Goal: Task Accomplishment & Management: Manage account settings

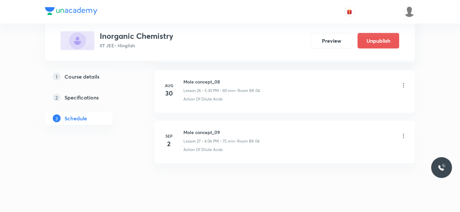
scroll to position [1669, 0]
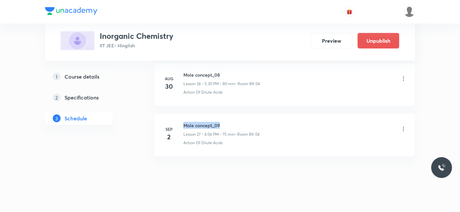
drag, startPoint x: 183, startPoint y: 119, endPoint x: 235, endPoint y: 119, distance: 52.5
click at [235, 122] on div "Sep 2 Mole concept_09 Lesson 27 • 4:06 PM • 75 min • Room BK 04 Action Of Dilut…" at bounding box center [285, 134] width 245 height 24
copy h6 "Mole concept_09"
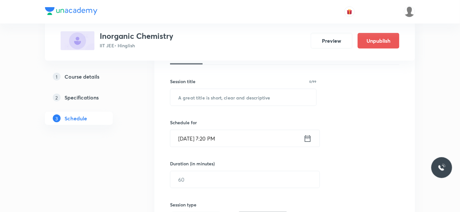
scroll to position [109, 0]
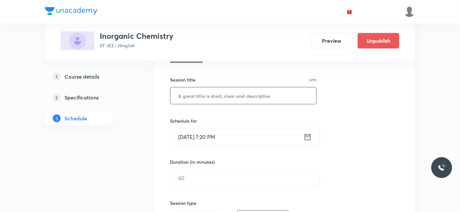
click at [217, 97] on input "text" at bounding box center [244, 95] width 146 height 17
paste input "Mole concept_09"
type input "Mole concept_10"
click at [211, 137] on input "Sep 2, 2025, 7:20 PM" at bounding box center [237, 136] width 133 height 17
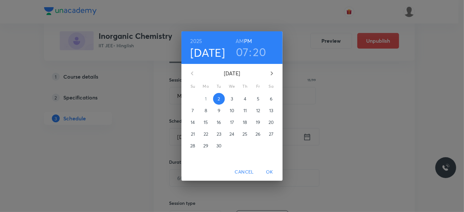
click at [233, 98] on p "3" at bounding box center [231, 99] width 2 height 7
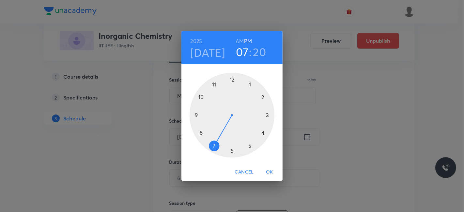
click at [262, 134] on div at bounding box center [231, 115] width 85 height 85
click at [231, 77] on div at bounding box center [231, 115] width 85 height 85
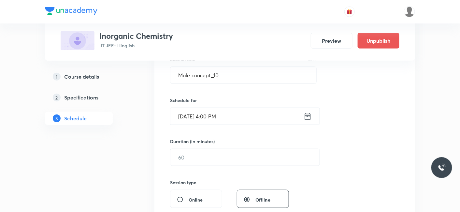
scroll to position [145, 0]
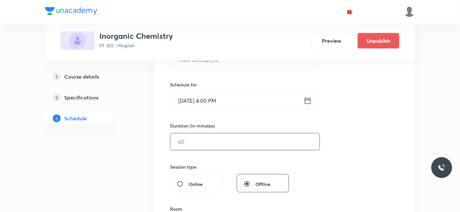
click at [204, 145] on input "text" at bounding box center [245, 141] width 149 height 17
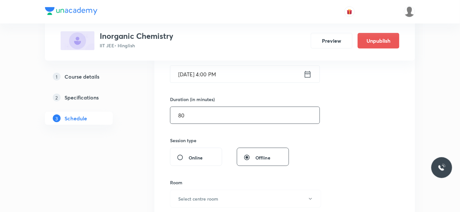
scroll to position [217, 0]
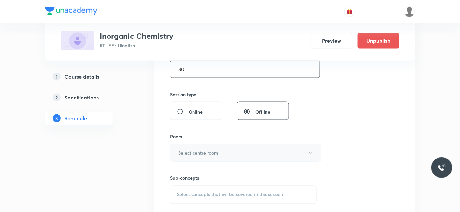
type input "80"
click at [190, 148] on button "Select centre room" at bounding box center [245, 153] width 151 height 18
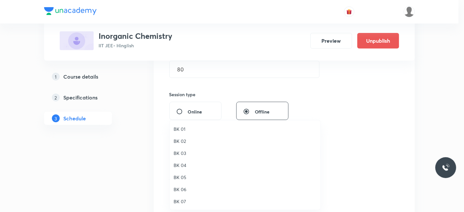
click at [181, 164] on span "BK 04" at bounding box center [244, 165] width 143 height 7
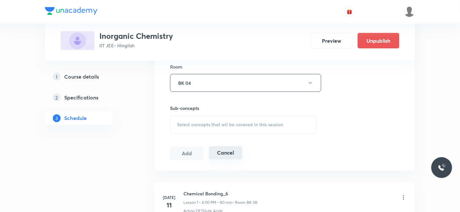
scroll to position [290, 0]
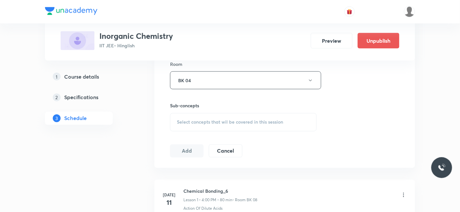
click at [202, 121] on span "Select concepts that wil be covered in this session" at bounding box center [230, 122] width 106 height 5
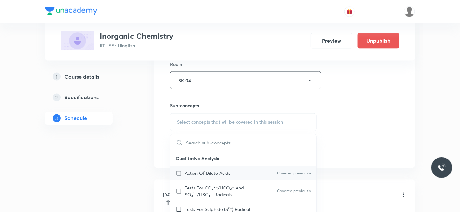
click at [205, 170] on p "Action Of Dilute Acids" at bounding box center [208, 173] width 46 height 7
checkbox input "true"
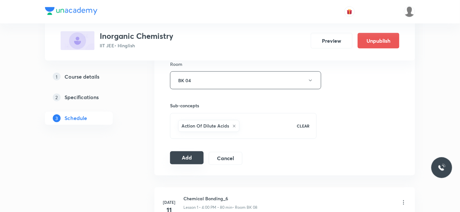
click at [192, 157] on button "Add" at bounding box center [187, 157] width 34 height 13
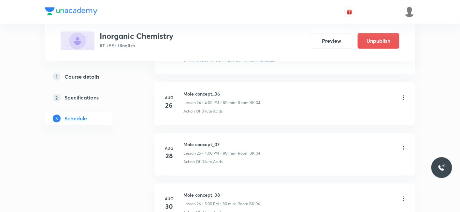
scroll to position [1420, 0]
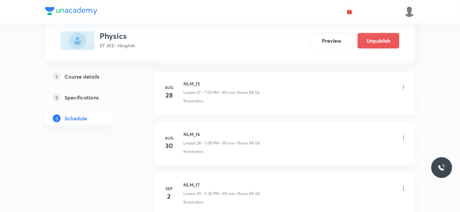
scroll to position [1770, 0]
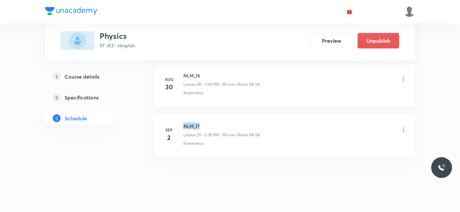
drag, startPoint x: 184, startPoint y: 121, endPoint x: 203, endPoint y: 120, distance: 18.6
click at [203, 123] on h6 "NLM_17" at bounding box center [222, 126] width 77 height 7
copy h6 "NLM_17"
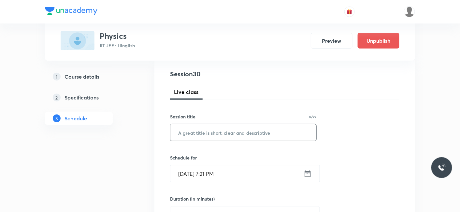
scroll to position [72, 0]
click at [205, 130] on input "text" at bounding box center [244, 132] width 146 height 17
paste input "NLM_17"
type input "NLM_18"
click at [228, 171] on input "Sep 2, 2025, 7:21 PM" at bounding box center [237, 173] width 133 height 17
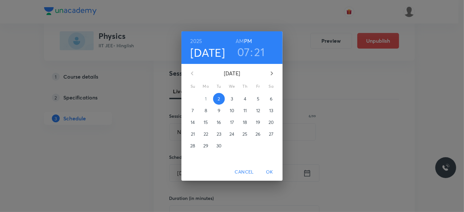
click at [268, 173] on span "OK" at bounding box center [269, 172] width 16 height 8
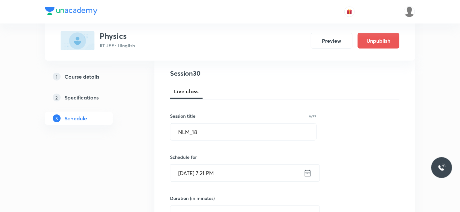
click at [222, 176] on input "Sep 2, 2025, 7:21 PM" at bounding box center [237, 173] width 133 height 17
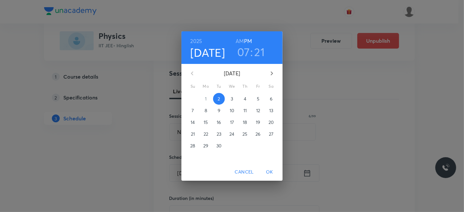
click at [231, 99] on p "3" at bounding box center [231, 99] width 2 height 7
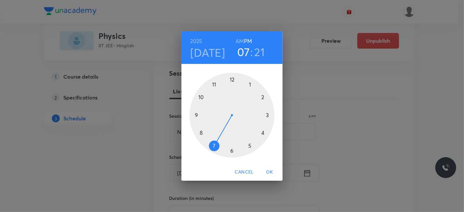
click at [249, 145] on div at bounding box center [231, 115] width 85 height 85
click at [232, 151] on div at bounding box center [231, 115] width 85 height 85
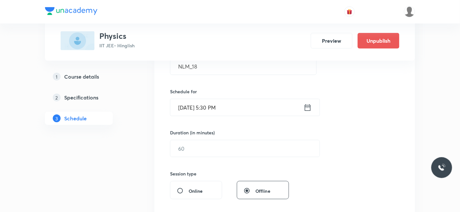
scroll to position [145, 0]
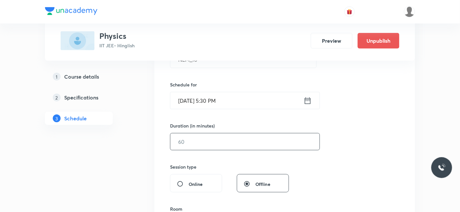
click at [203, 141] on input "text" at bounding box center [245, 141] width 149 height 17
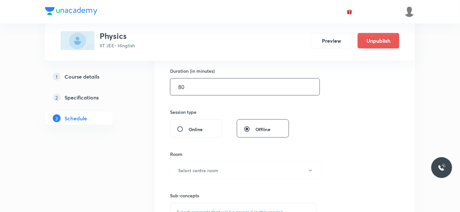
scroll to position [217, 0]
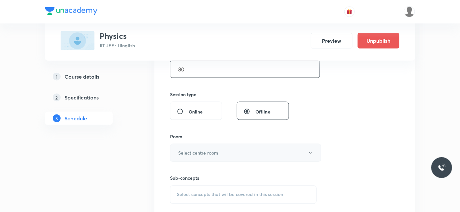
type input "80"
click at [200, 151] on h6 "Select centre room" at bounding box center [198, 152] width 40 height 7
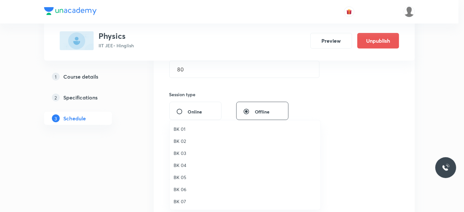
click at [184, 167] on span "BK 04" at bounding box center [244, 165] width 143 height 7
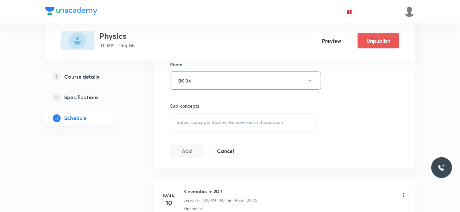
scroll to position [290, 0]
click at [210, 121] on span "Select concepts that wil be covered in this session" at bounding box center [230, 122] width 106 height 5
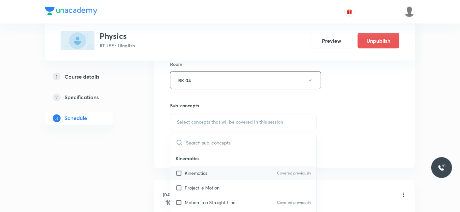
click at [198, 170] on p "Kinematics" at bounding box center [196, 173] width 22 height 7
checkbox input "true"
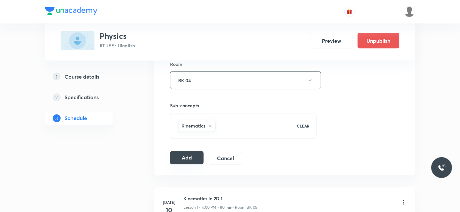
click at [182, 155] on button "Add" at bounding box center [187, 157] width 34 height 13
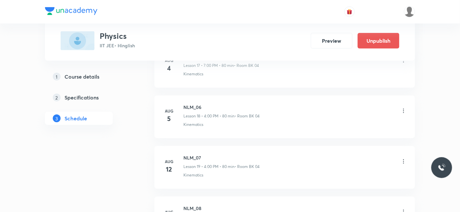
scroll to position [1521, 0]
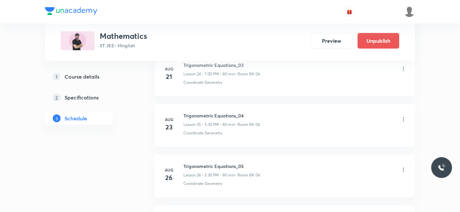
scroll to position [1770, 0]
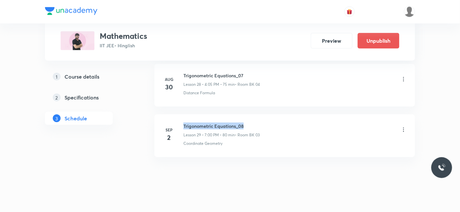
drag, startPoint x: 183, startPoint y: 120, endPoint x: 285, endPoint y: 118, distance: 101.4
click at [285, 123] on div "Trigonometric Equations_08 Lesson 29 • 7:00 PM • 80 min • Room BK 03" at bounding box center [296, 130] width 224 height 15
copy h6 "Trigonometric Equations_08"
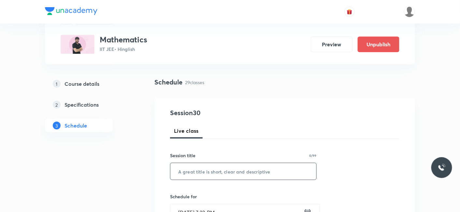
scroll to position [72, 0]
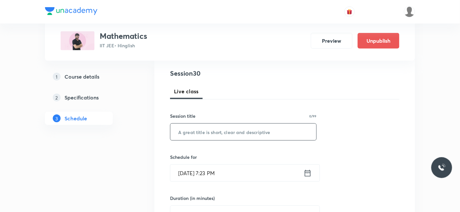
click at [222, 136] on input "text" at bounding box center [244, 132] width 146 height 17
paste input "Trigonometric Equations_08"
type input "Trigonometric Equations_09"
click at [219, 170] on input "Sep 2, 2025, 7:23 PM" at bounding box center [237, 173] width 133 height 17
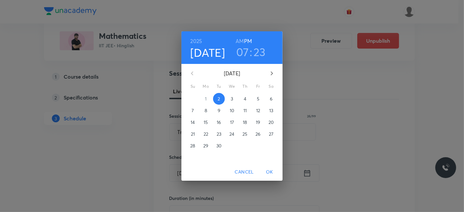
click at [230, 102] on span "3" at bounding box center [232, 99] width 12 height 7
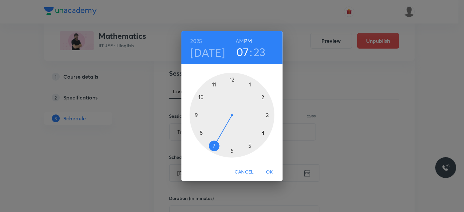
click at [256, 52] on h3 "23" at bounding box center [259, 52] width 12 height 14
click at [232, 79] on div at bounding box center [231, 115] width 85 height 85
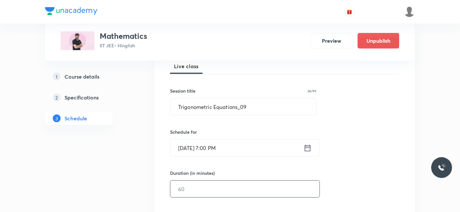
scroll to position [109, 0]
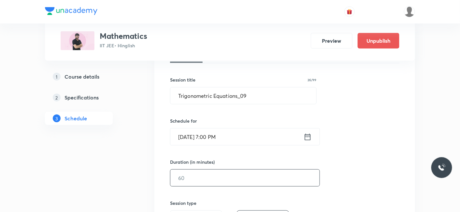
click at [196, 176] on input "text" at bounding box center [245, 178] width 149 height 17
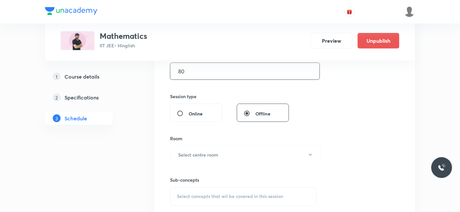
scroll to position [217, 0]
type input "80"
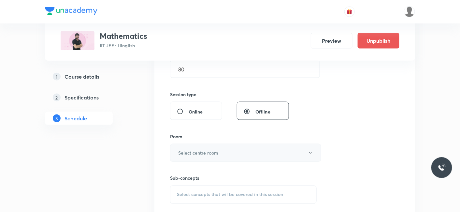
click at [189, 148] on button "Select centre room" at bounding box center [245, 153] width 151 height 18
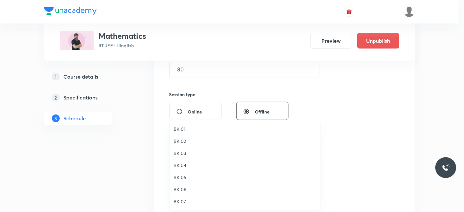
drag, startPoint x: 182, startPoint y: 163, endPoint x: 203, endPoint y: 163, distance: 21.5
click at [182, 163] on span "BK 04" at bounding box center [244, 165] width 143 height 7
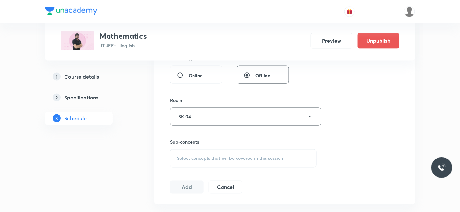
click at [203, 158] on span "Select concepts that wil be covered in this session" at bounding box center [230, 158] width 106 height 5
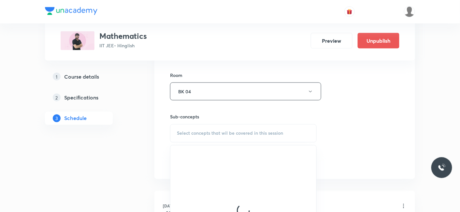
scroll to position [290, 0]
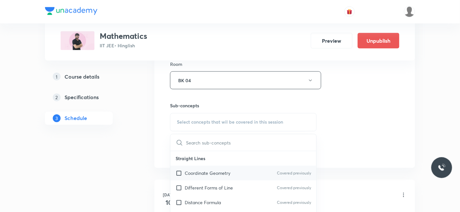
click at [195, 175] on p "Coordinate Geometry" at bounding box center [208, 173] width 46 height 7
checkbox input "true"
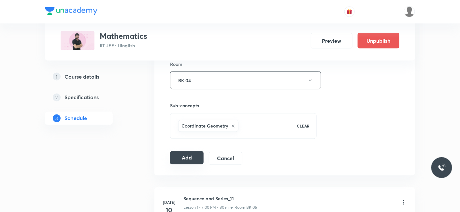
click at [189, 156] on button "Add" at bounding box center [187, 157] width 34 height 13
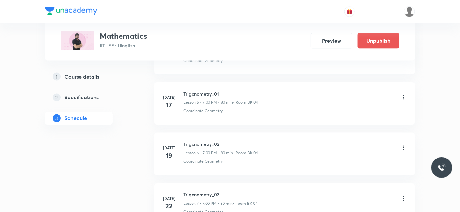
scroll to position [1521, 0]
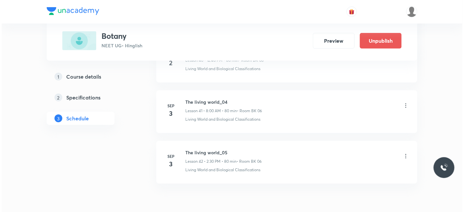
scroll to position [2424, 0]
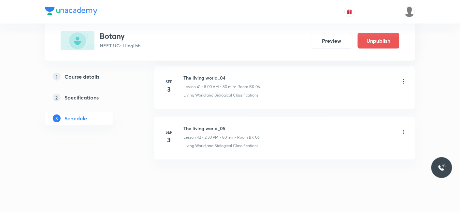
click at [402, 129] on icon at bounding box center [404, 132] width 7 height 7
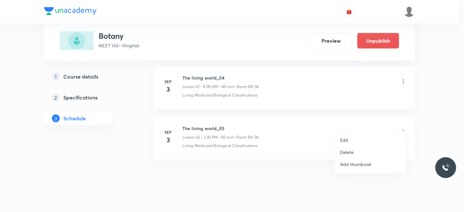
click at [343, 141] on p "Edit" at bounding box center [344, 140] width 8 height 7
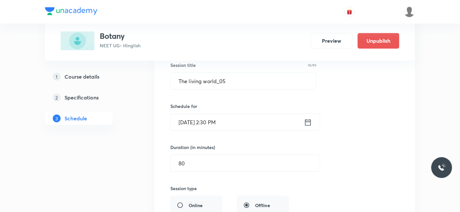
scroll to position [2158, 0]
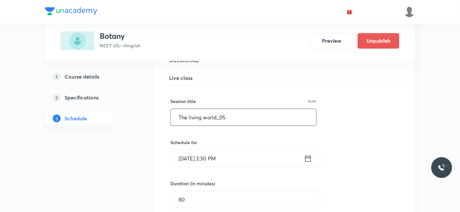
drag, startPoint x: 233, startPoint y: 111, endPoint x: 237, endPoint y: 38, distance: 72.8
paste input "Biological classification"
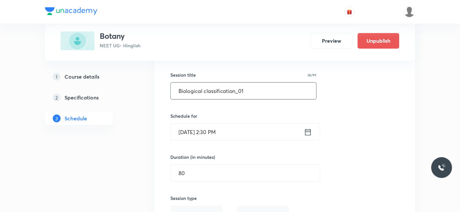
scroll to position [2194, 0]
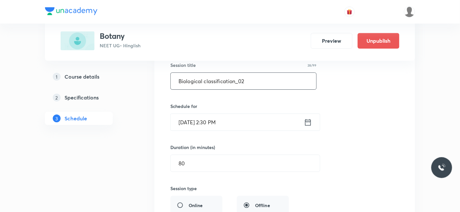
drag, startPoint x: 252, startPoint y: 69, endPoint x: 177, endPoint y: 73, distance: 75.7
click at [177, 73] on input "Biological classification_02" at bounding box center [244, 81] width 146 height 17
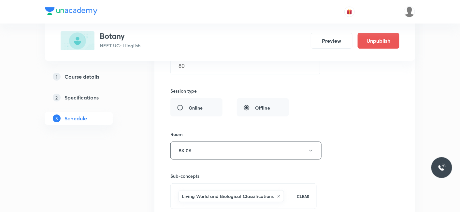
scroll to position [2339, 0]
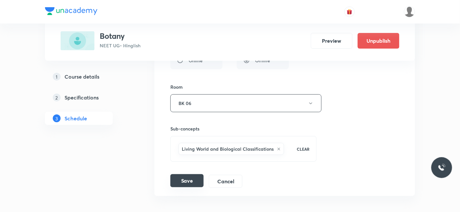
type input "Biological classification_02"
click at [182, 174] on button "Save" at bounding box center [187, 180] width 33 height 13
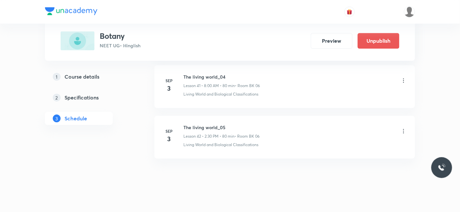
scroll to position [2089, 0]
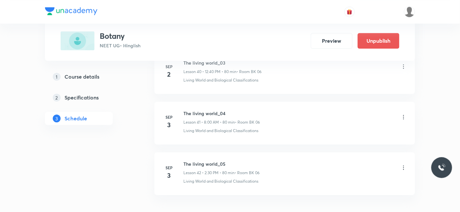
click at [402, 114] on icon at bounding box center [404, 117] width 7 height 7
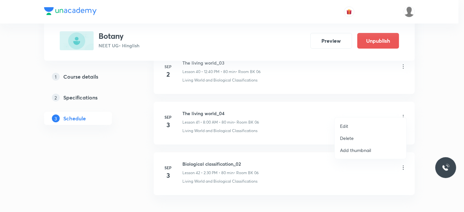
click at [343, 126] on p "Edit" at bounding box center [344, 126] width 8 height 7
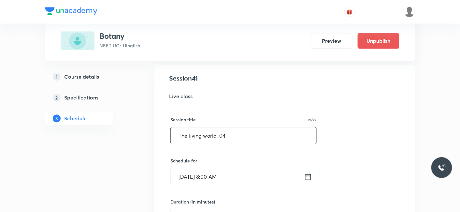
drag, startPoint x: 234, startPoint y: 124, endPoint x: 141, endPoint y: 121, distance: 92.6
paste input "Biological classification_02"
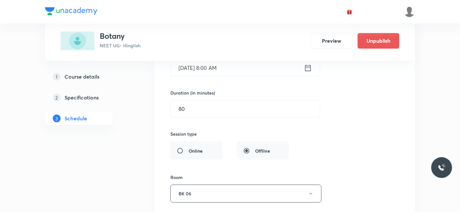
scroll to position [2307, 0]
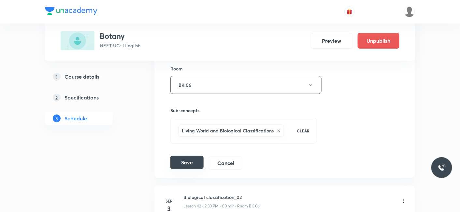
type input "Biological classification_01"
click at [190, 156] on button "Save" at bounding box center [187, 162] width 33 height 13
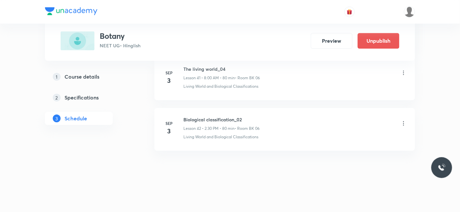
scroll to position [2126, 0]
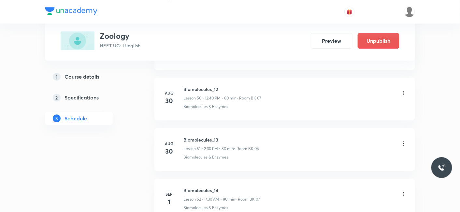
scroll to position [3020, 0]
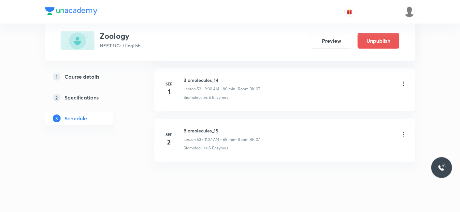
click at [403, 131] on icon at bounding box center [404, 134] width 7 height 7
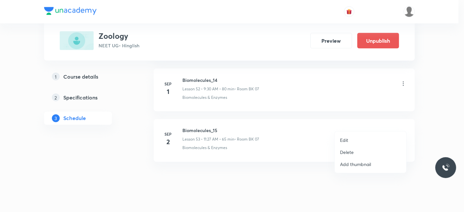
click at [229, 170] on div at bounding box center [232, 106] width 464 height 212
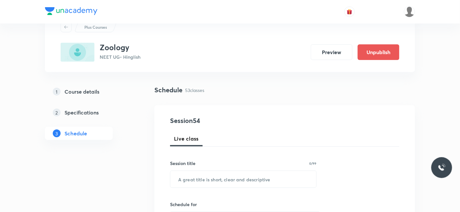
scroll to position [36, 0]
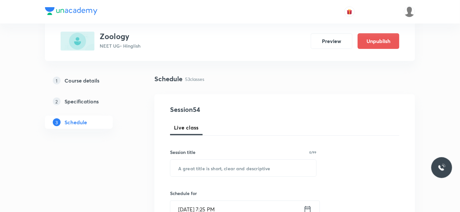
click at [230, 157] on div "Session title 0/99 ​" at bounding box center [243, 163] width 147 height 28
click at [225, 164] on input "text" at bounding box center [244, 168] width 146 height 17
paste input "MDQKJJ47"
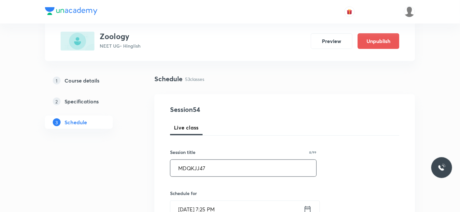
drag, startPoint x: 211, startPoint y: 166, endPoint x: 147, endPoint y: 166, distance: 63.6
paste input "Breathing & Exchange of Gases"
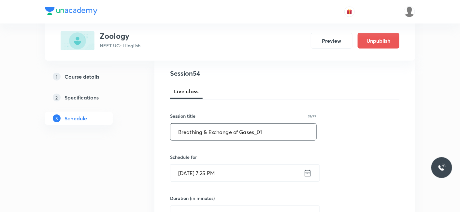
type input "Breathing & Exchange of Gases_01"
click at [198, 170] on input "[DATE] 7:25 PM" at bounding box center [237, 173] width 133 height 17
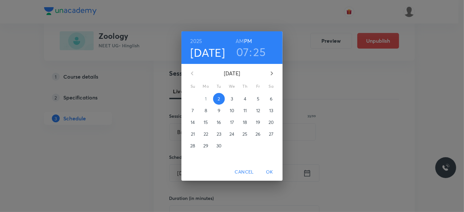
click at [232, 96] on p "3" at bounding box center [231, 99] width 2 height 7
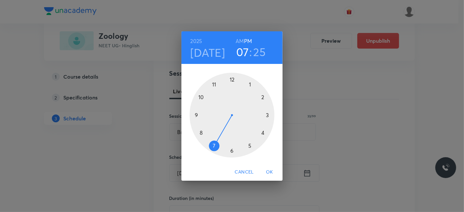
click at [241, 51] on h3 "07" at bounding box center [242, 52] width 13 height 14
click at [260, 96] on div at bounding box center [231, 115] width 85 height 85
click at [231, 147] on div at bounding box center [231, 115] width 85 height 85
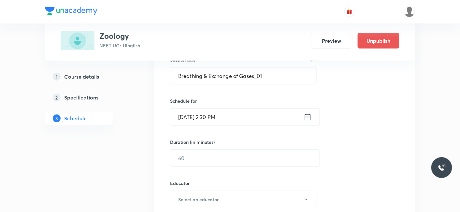
scroll to position [145, 0]
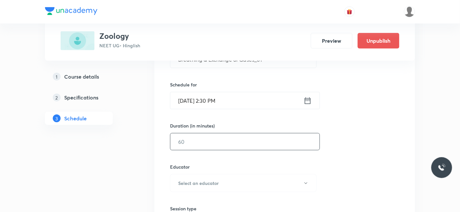
click at [210, 144] on input "text" at bounding box center [245, 141] width 149 height 17
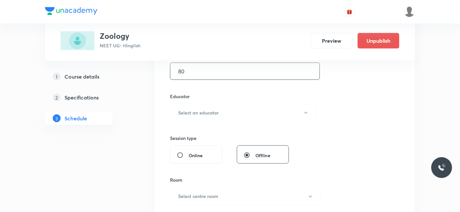
scroll to position [217, 0]
type input "80"
click at [205, 112] on h6 "Select an educator" at bounding box center [198, 110] width 40 height 7
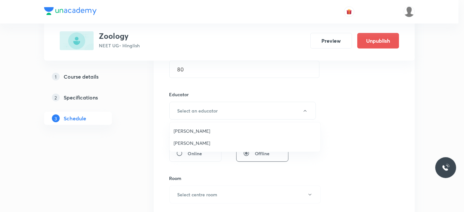
click at [190, 142] on span "[PERSON_NAME]" at bounding box center [244, 143] width 143 height 7
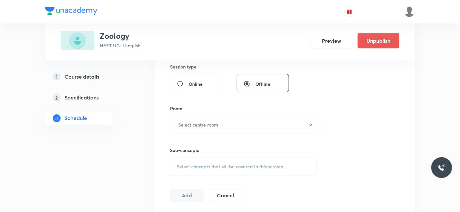
scroll to position [290, 0]
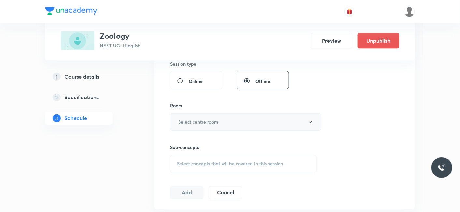
click at [203, 120] on h6 "Select centre room" at bounding box center [198, 122] width 40 height 7
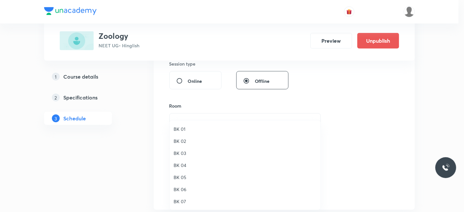
click at [183, 198] on span "BK 07" at bounding box center [244, 201] width 143 height 7
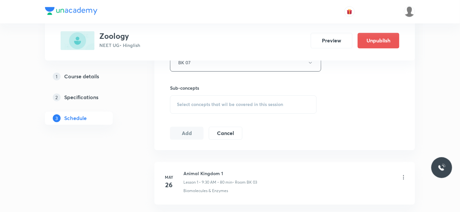
scroll to position [362, 0]
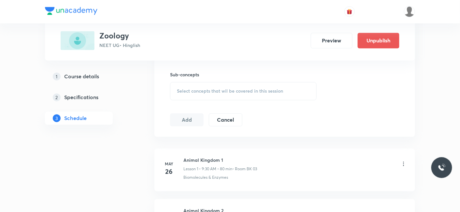
click at [202, 92] on span "Select concepts that wil be covered in this session" at bounding box center [230, 91] width 106 height 5
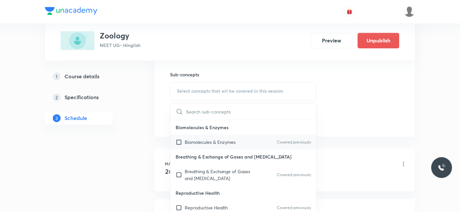
click at [205, 142] on p "Biomolecules & Enzymes" at bounding box center [210, 142] width 51 height 7
checkbox input "true"
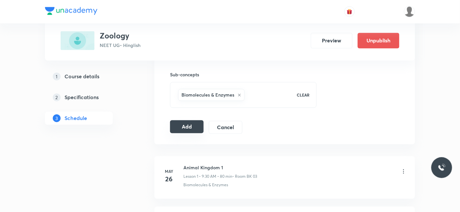
click at [183, 129] on button "Add" at bounding box center [187, 126] width 34 height 13
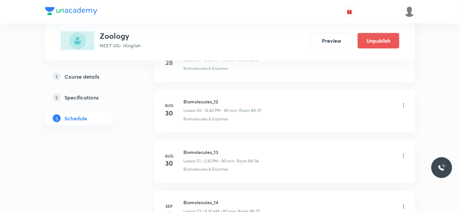
scroll to position [2730, 0]
